Goal: Information Seeking & Learning: Learn about a topic

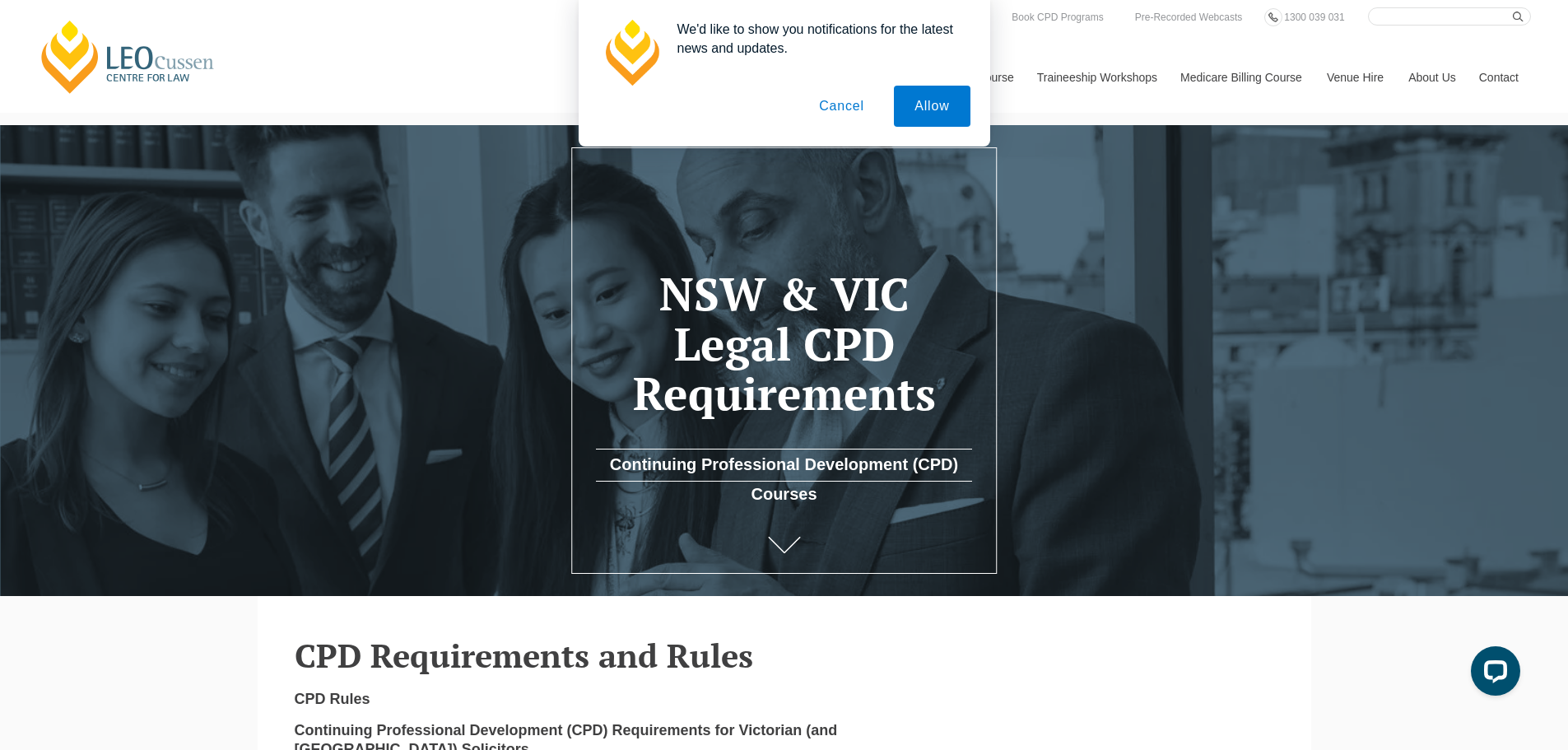
click at [842, 106] on button "Cancel" at bounding box center [842, 106] width 87 height 41
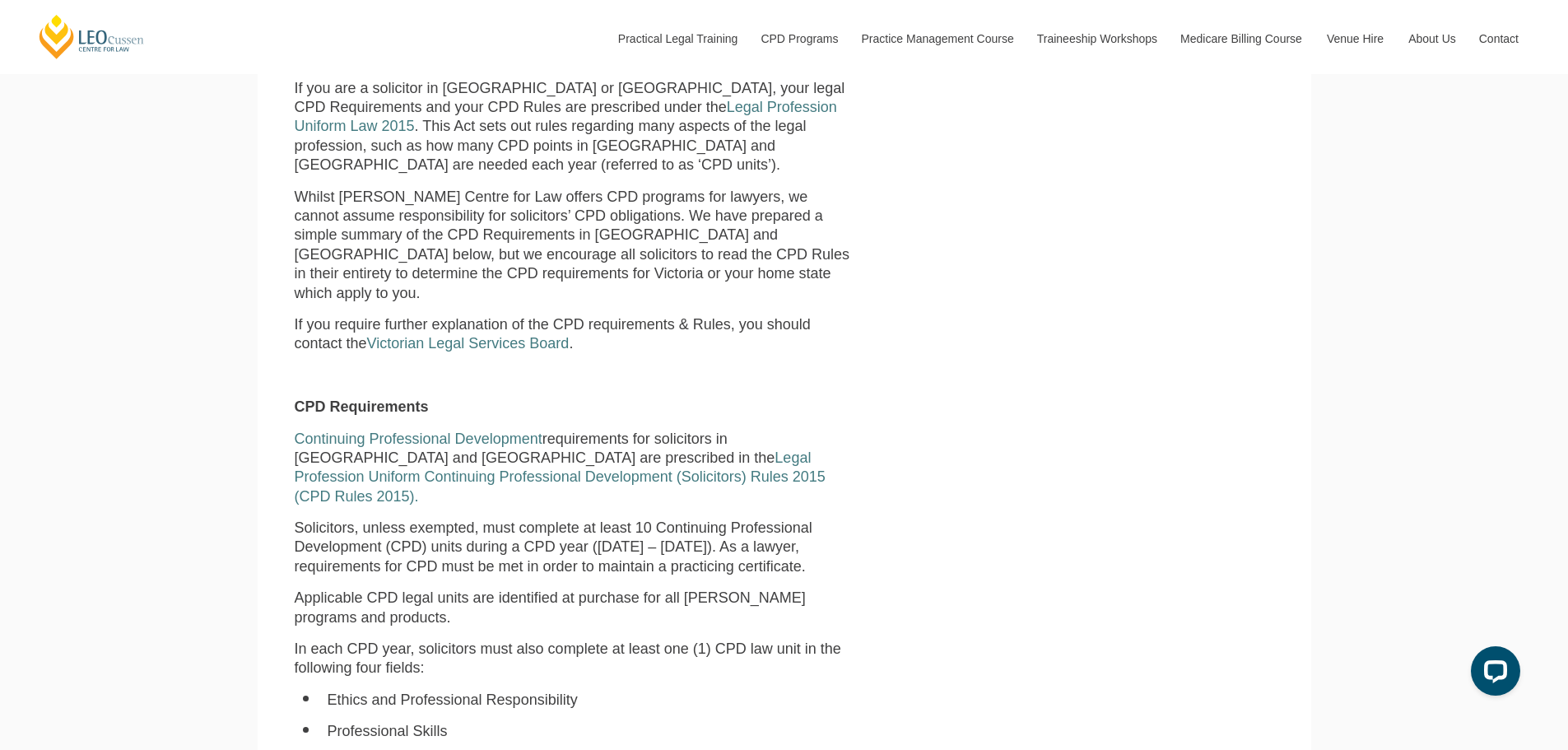
scroll to position [706, 0]
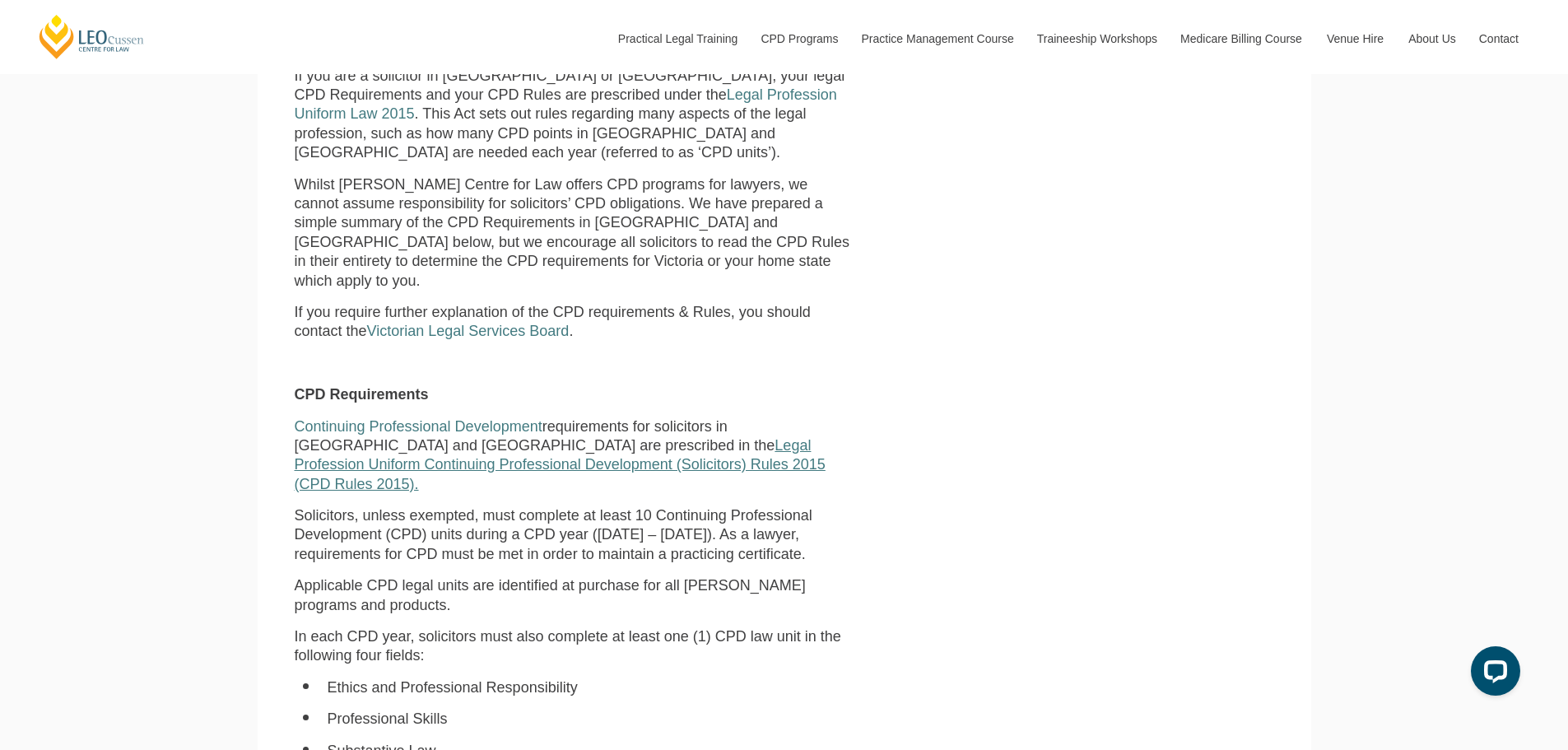
click at [459, 448] on link "Legal Profession Uniform Continuing Professional Development (Solicitors) Rules…" at bounding box center [560, 464] width 531 height 55
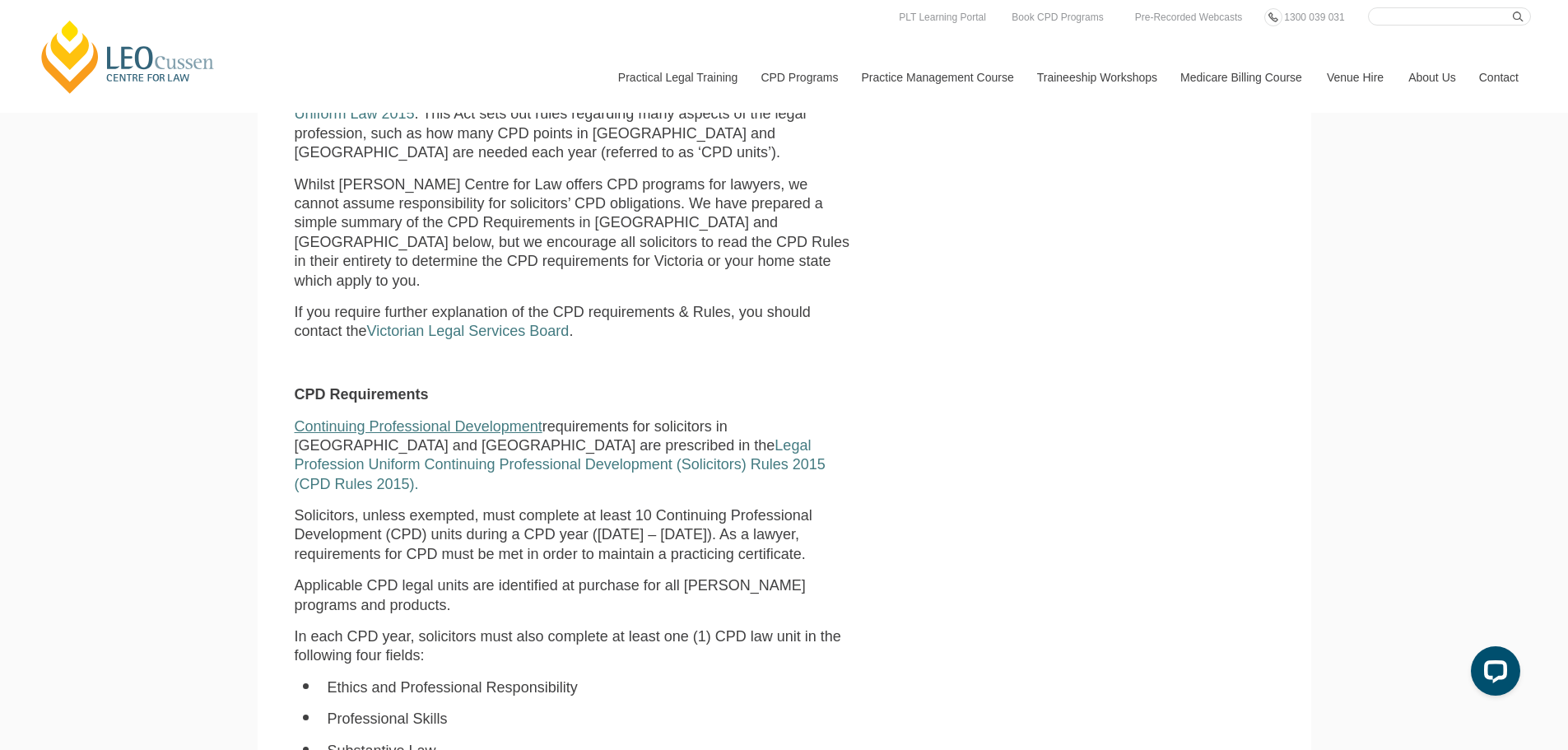
click at [466, 418] on link "Continuing Professional Development" at bounding box center [419, 426] width 248 height 16
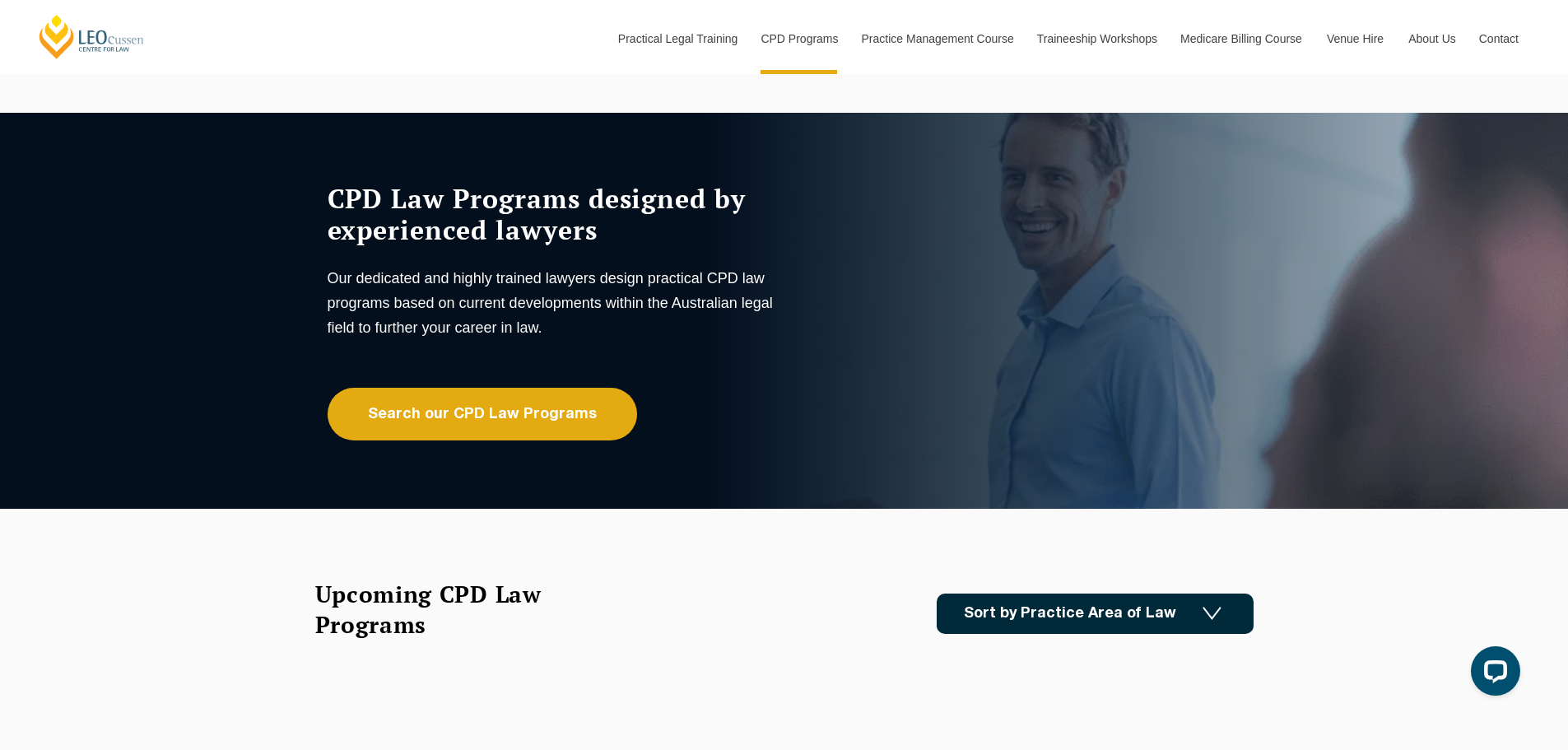
scroll to position [165, 0]
